Goal: Transaction & Acquisition: Purchase product/service

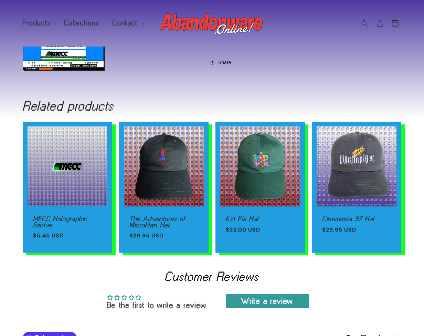
scroll to position [292, 0]
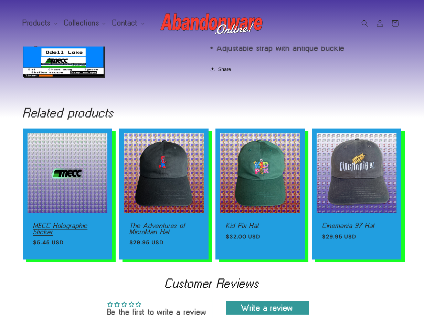
click at [61, 222] on link "MECC Holographic Sticker" at bounding box center [67, 228] width 69 height 12
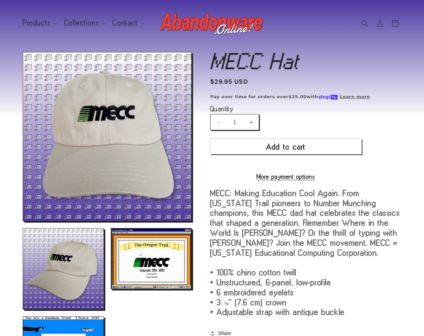
scroll to position [0, 0]
click at [40, 21] on span "Products" at bounding box center [37, 23] width 28 height 6
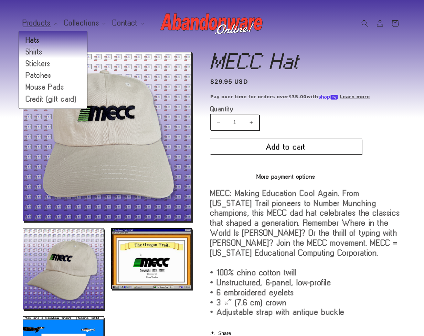
click at [37, 42] on link "Hats" at bounding box center [53, 40] width 68 height 12
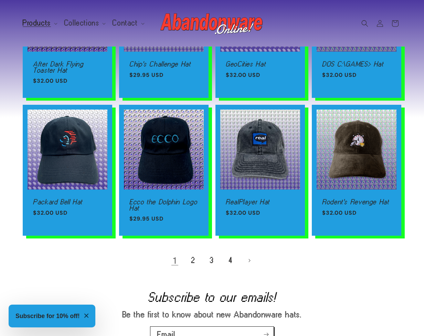
scroll to position [386, 0]
click at [196, 267] on link "2" at bounding box center [193, 260] width 15 height 15
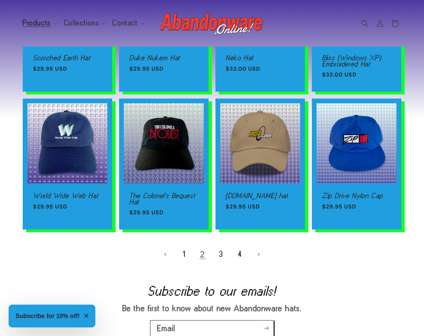
scroll to position [404, 0]
click at [223, 252] on link "3" at bounding box center [221, 254] width 15 height 15
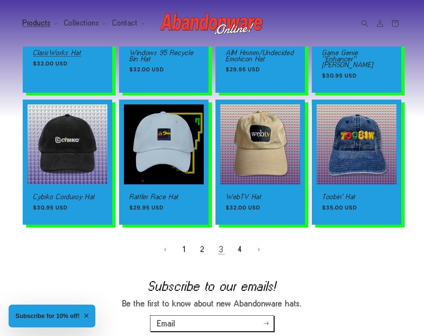
scroll to position [403, 0]
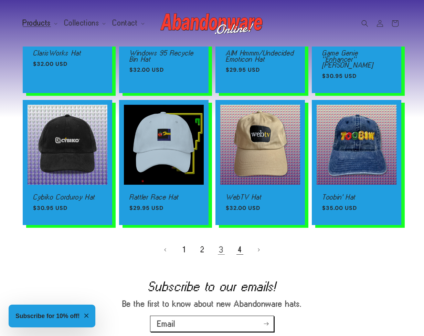
click at [240, 242] on link "4" at bounding box center [239, 249] width 15 height 15
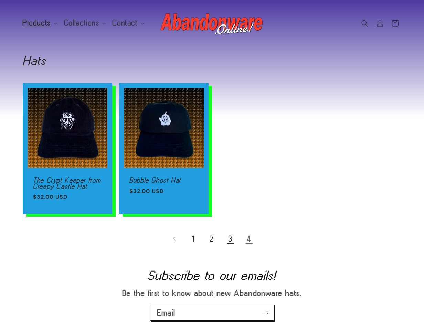
click at [228, 236] on link "3" at bounding box center [230, 238] width 15 height 15
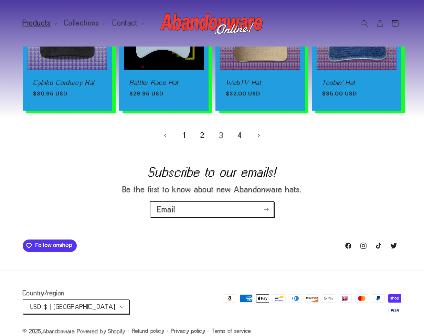
scroll to position [517, 0]
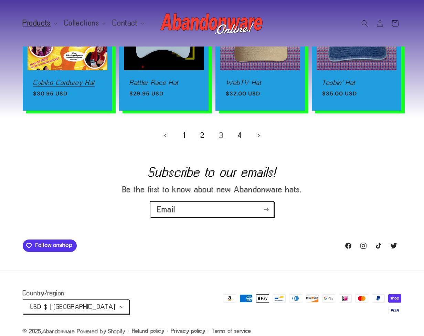
click at [71, 80] on link "Cybiko Corduroy Hat" at bounding box center [67, 83] width 69 height 6
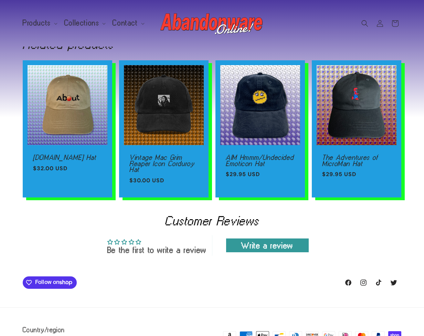
scroll to position [855, 0]
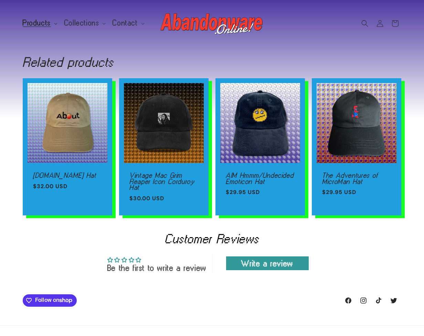
click at [33, 22] on span "Products" at bounding box center [37, 23] width 28 height 6
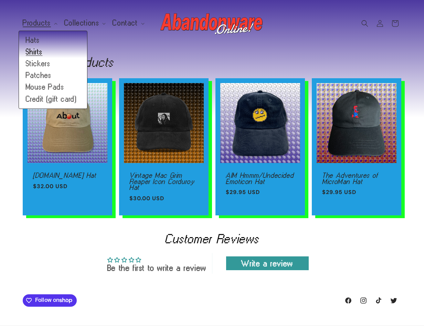
click at [37, 50] on link "Shirts" at bounding box center [53, 52] width 68 height 12
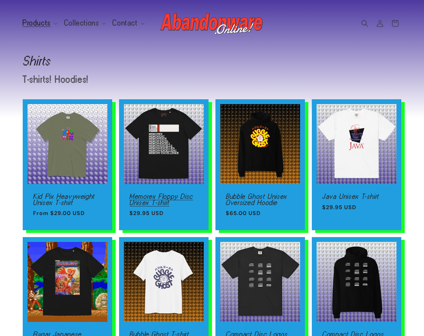
click at [157, 193] on link "Memorex Floppy Disc Unisex T-shirt" at bounding box center [163, 199] width 69 height 12
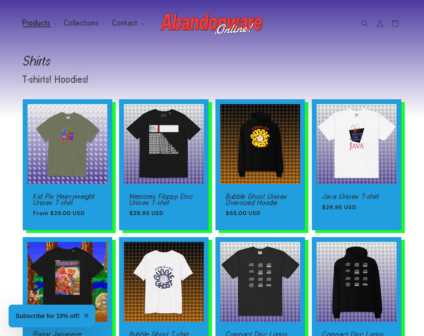
click at [41, 20] on span "Products" at bounding box center [37, 23] width 28 height 6
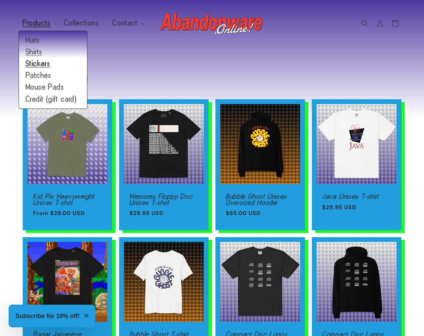
click at [38, 64] on link "Stickers" at bounding box center [53, 64] width 68 height 12
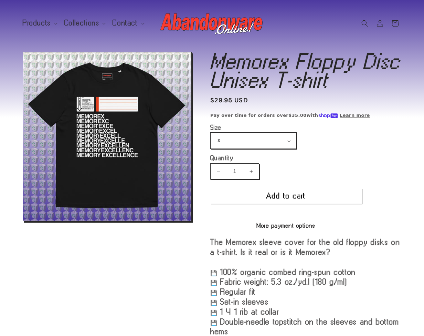
select select "XL"
click at [262, 195] on button "Add to cart" at bounding box center [286, 195] width 152 height 15
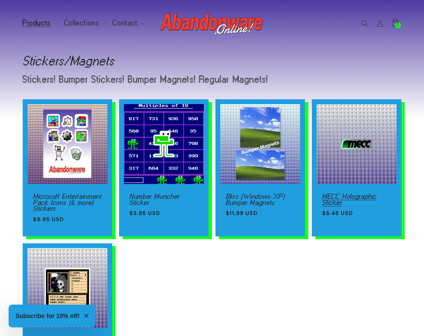
click at [373, 193] on link "MECC Holographic Sticker" at bounding box center [356, 199] width 69 height 12
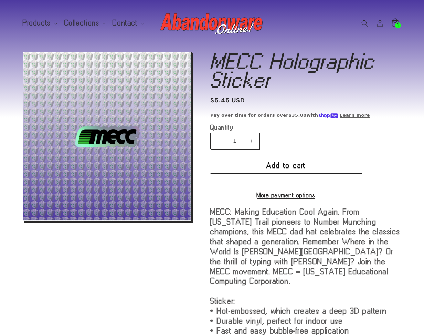
click at [265, 166] on button "Add to cart" at bounding box center [286, 164] width 152 height 15
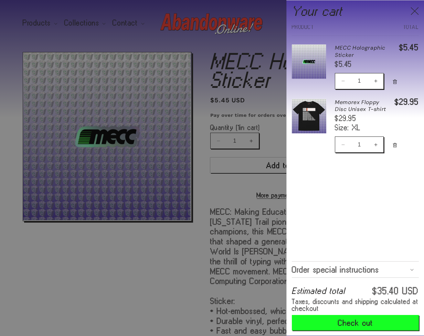
click at [37, 27] on div at bounding box center [212, 168] width 424 height 336
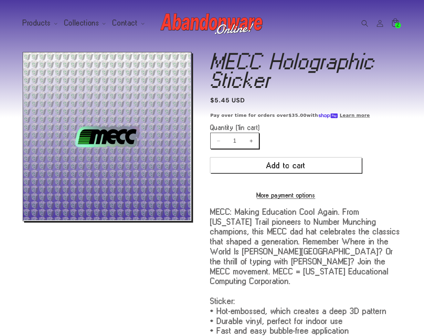
scroll to position [46, 0]
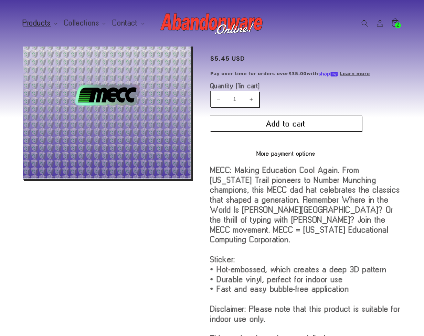
click at [38, 20] on span "Products" at bounding box center [37, 23] width 28 height 6
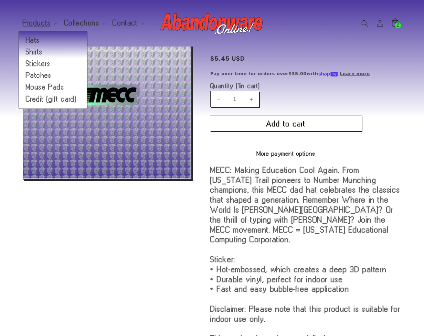
click at [338, 200] on p "MECC: Making Education Cool Again. From Oregon Trail pioneers to Number Munchin…" at bounding box center [305, 279] width 191 height 228
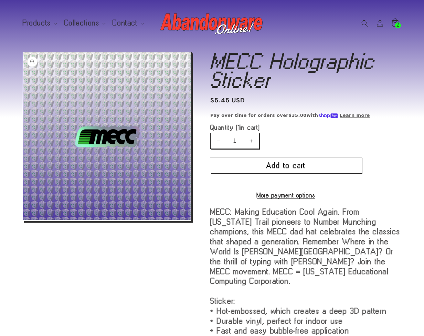
scroll to position [0, 0]
click at [29, 18] on summary "Products" at bounding box center [40, 23] width 42 height 14
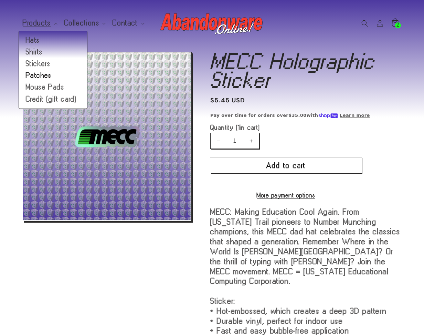
click at [44, 73] on link "Patches" at bounding box center [53, 76] width 68 height 12
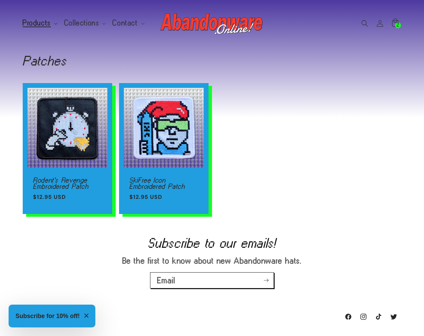
click at [45, 26] on span "Products" at bounding box center [37, 23] width 28 height 6
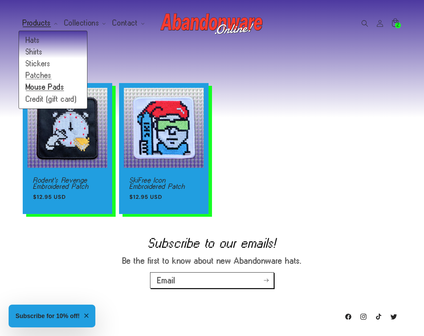
click at [64, 87] on link "Mouse Pads" at bounding box center [53, 87] width 68 height 12
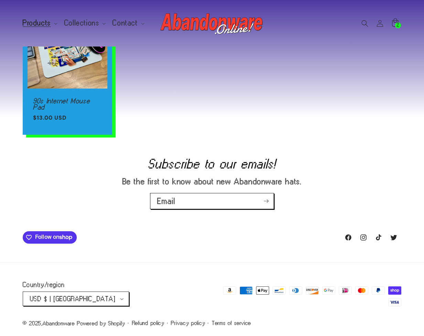
scroll to position [78, 0]
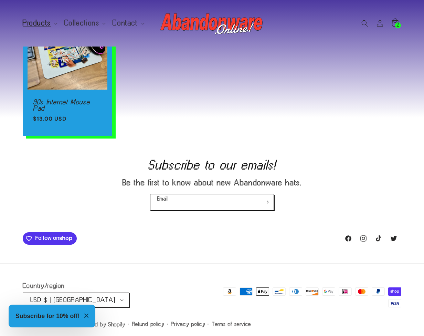
click at [252, 197] on input "Email" at bounding box center [211, 201] width 123 height 15
click at [165, 204] on input "[EMAIL_ADDRESS][DOMAIN_NAME]" at bounding box center [211, 201] width 123 height 15
type input "[EMAIL_ADDRESS][DOMAIN_NAME]"
click at [262, 201] on button "Subscribe" at bounding box center [266, 202] width 15 height 16
click at [268, 201] on icon "Subscribe" at bounding box center [266, 201] width 5 height 3
